Goal: Task Accomplishment & Management: Use online tool/utility

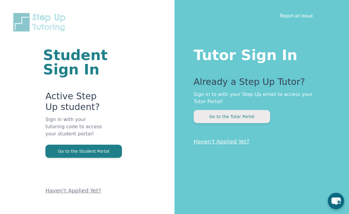
click at [240, 119] on button "Go to the Tutor Portal" at bounding box center [231, 116] width 76 height 13
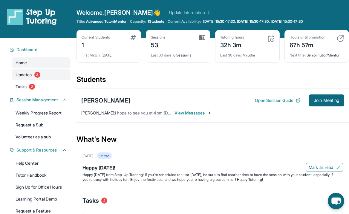
click at [18, 75] on span "Updates" at bounding box center [24, 75] width 16 height 6
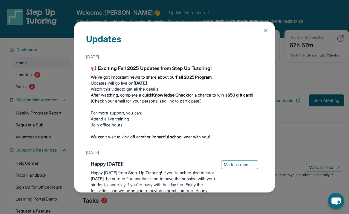
click at [22, 86] on div "Updates [DATE] 📢 Exciting Fall 2025 Updates from Step Up Tutoring! We’ve got im…" at bounding box center [174, 107] width 349 height 214
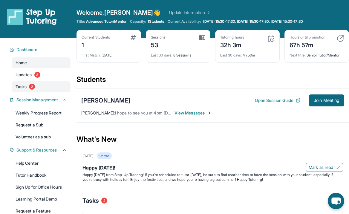
click at [24, 87] on span "Tasks" at bounding box center [21, 87] width 11 height 6
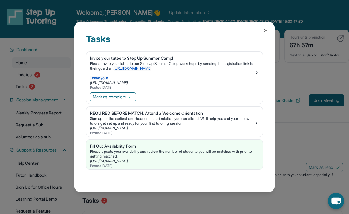
click at [269, 29] on div "Tasks Invite your tutee to Step Up Summer Camp! Please invite your tutee to our…" at bounding box center [174, 106] width 201 height 171
click at [267, 33] on icon at bounding box center [266, 30] width 6 height 6
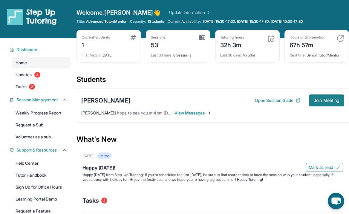
click at [319, 106] on button "Join Meeting" at bounding box center [326, 100] width 35 height 12
